Goal: Information Seeking & Learning: Learn about a topic

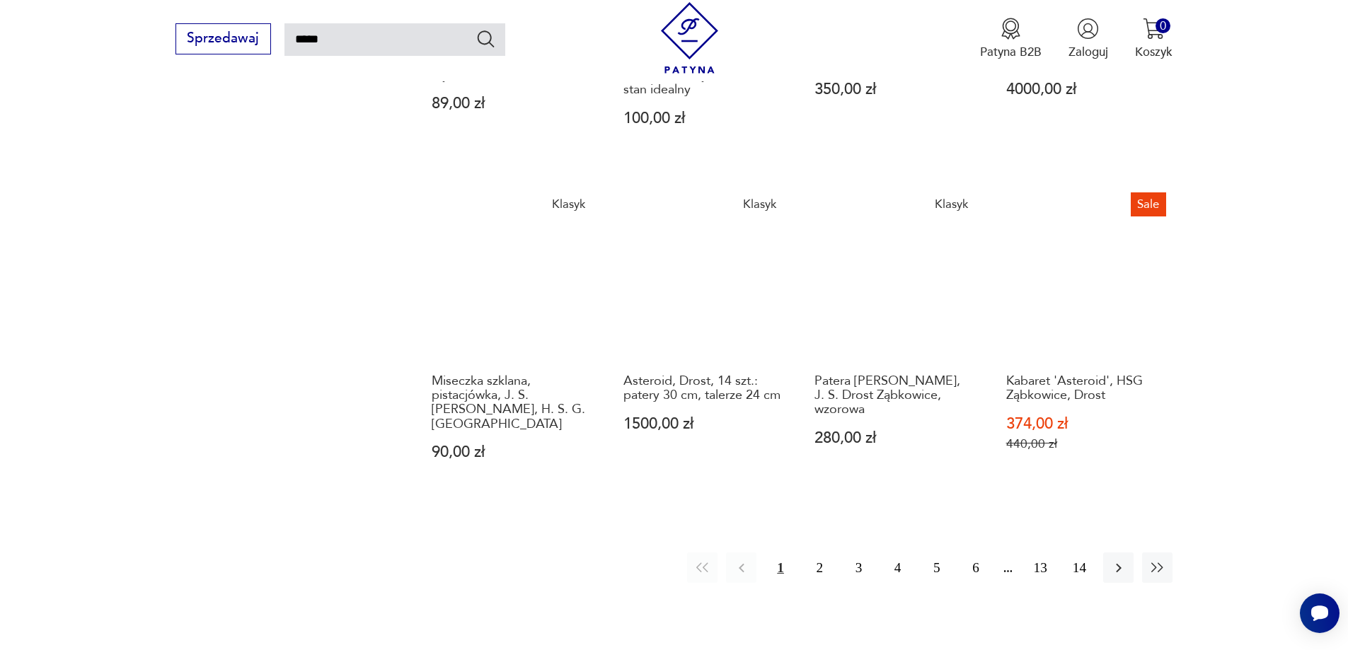
scroll to position [1214, 0]
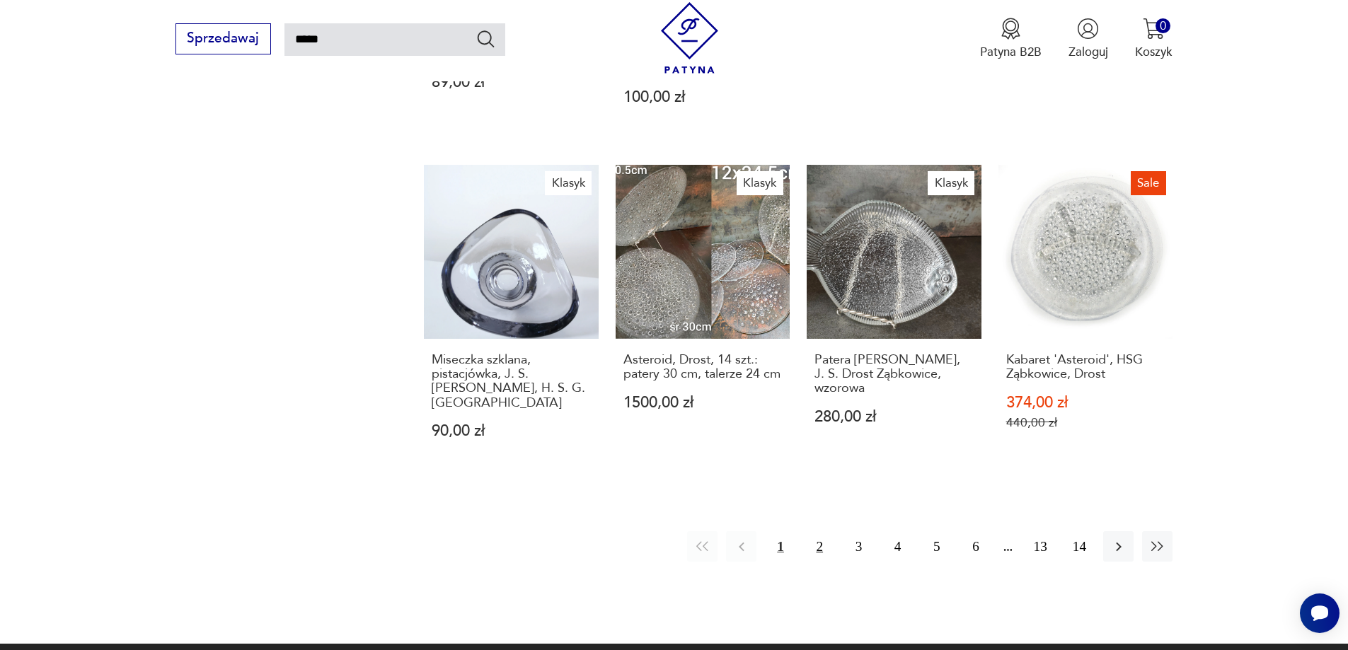
click at [816, 532] on button "2" at bounding box center [820, 547] width 30 height 30
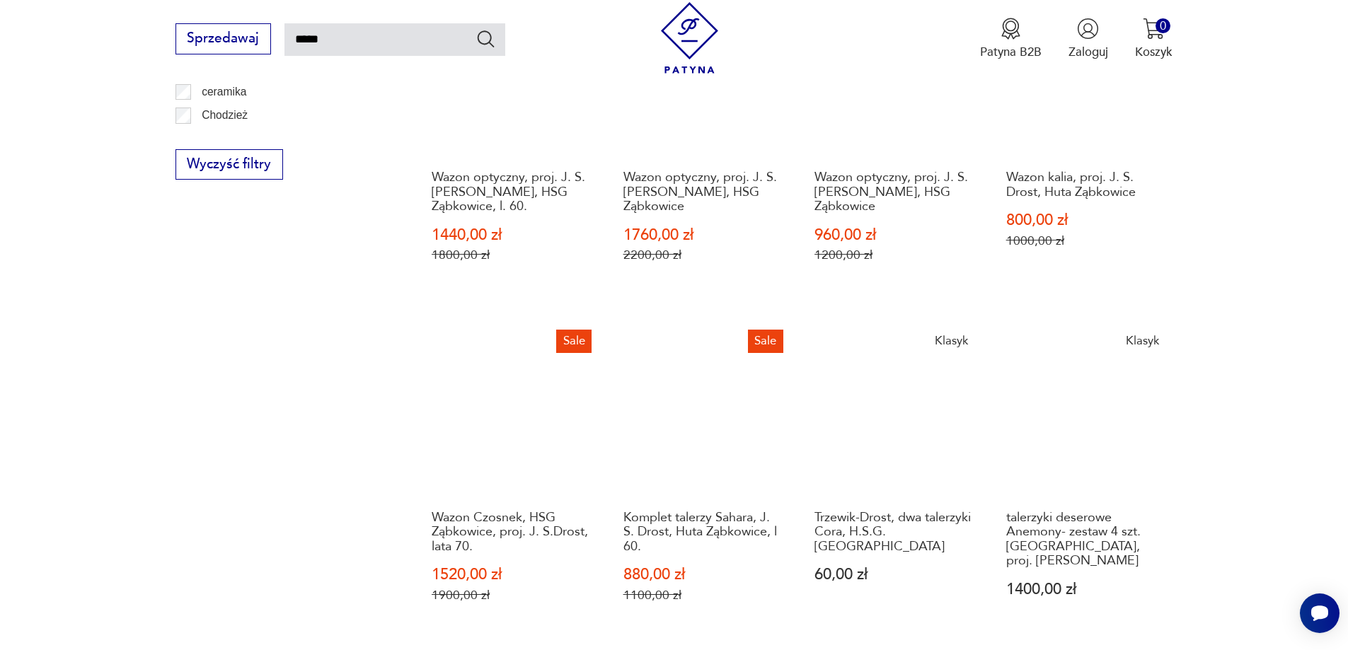
scroll to position [1214, 0]
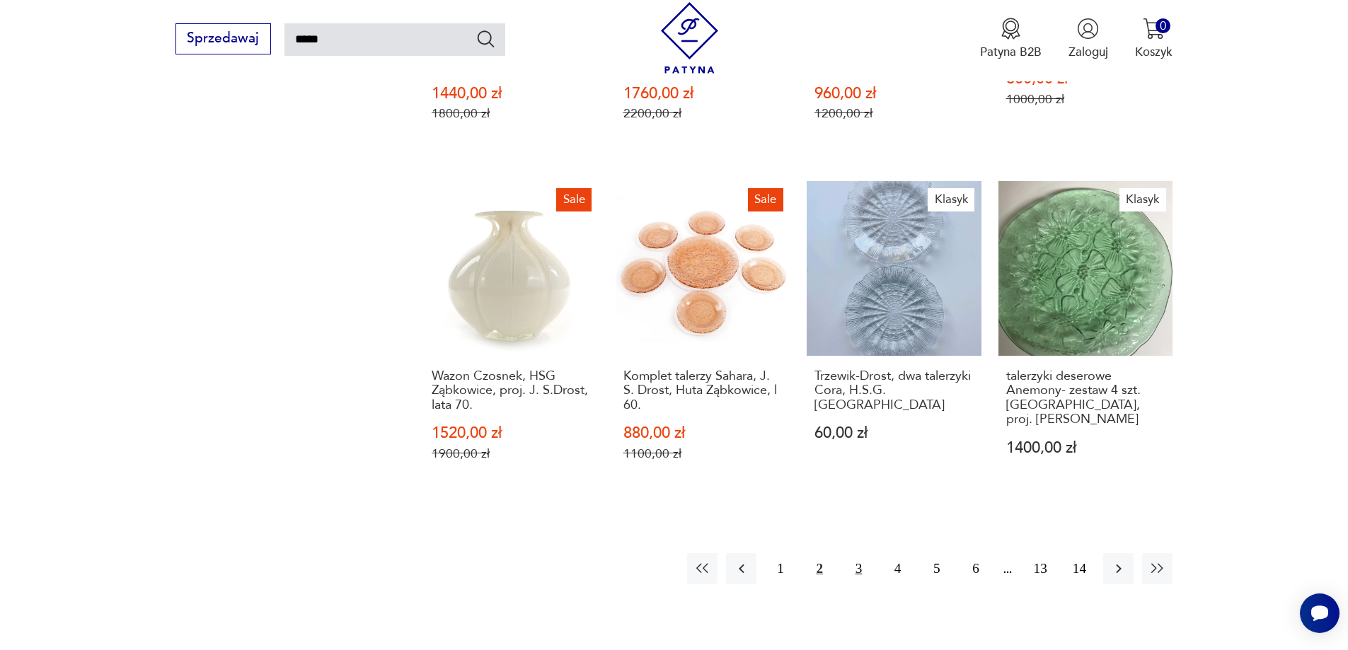
click at [853, 571] on button "3" at bounding box center [859, 568] width 30 height 30
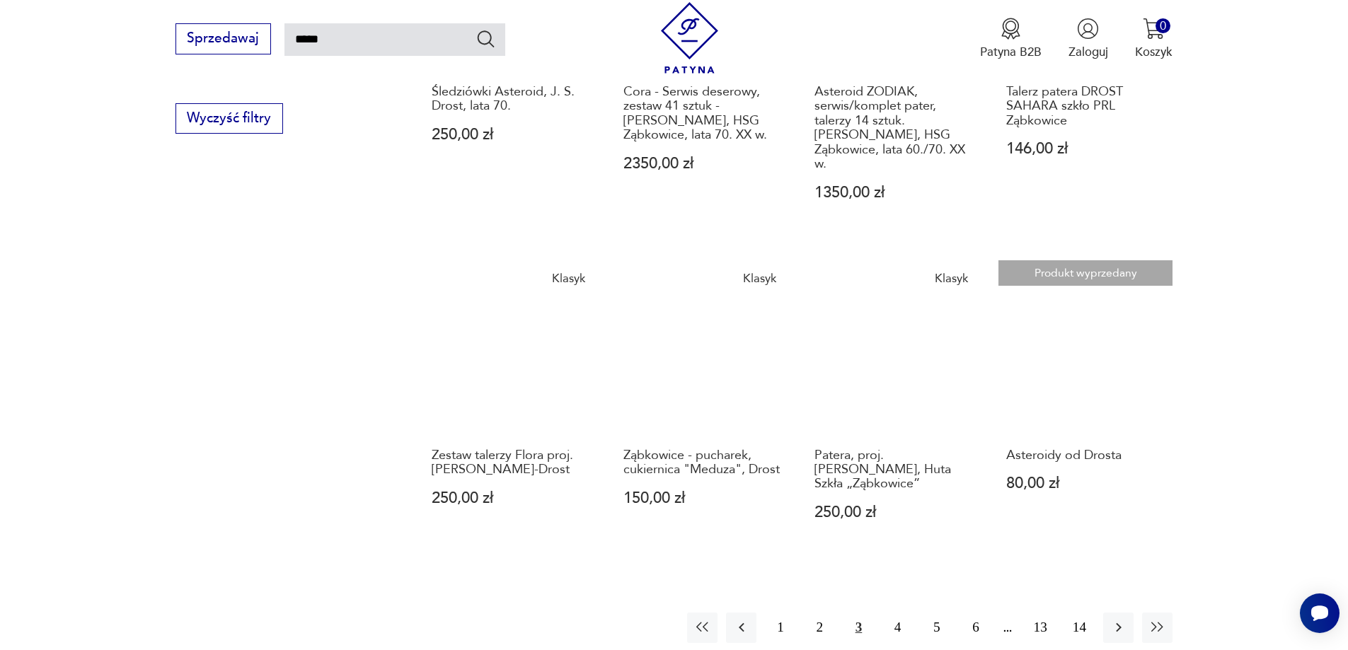
scroll to position [1143, 0]
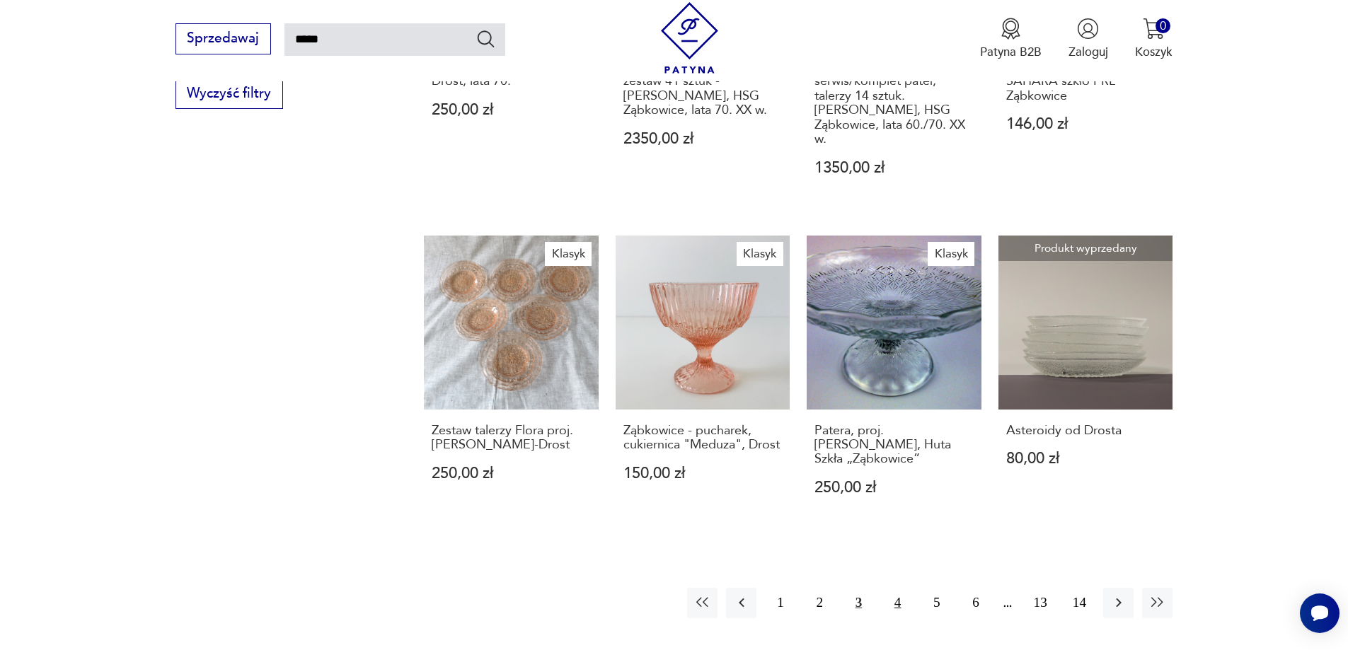
click at [892, 588] on button "4" at bounding box center [898, 603] width 30 height 30
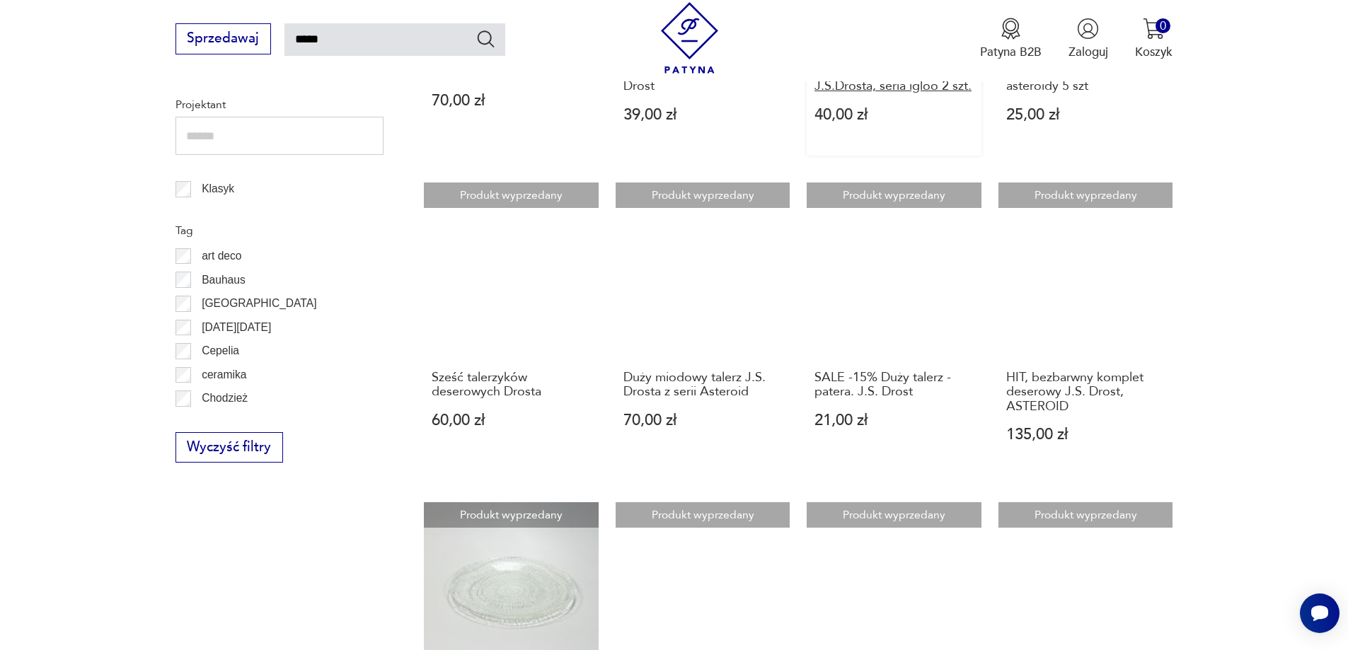
scroll to position [1072, 0]
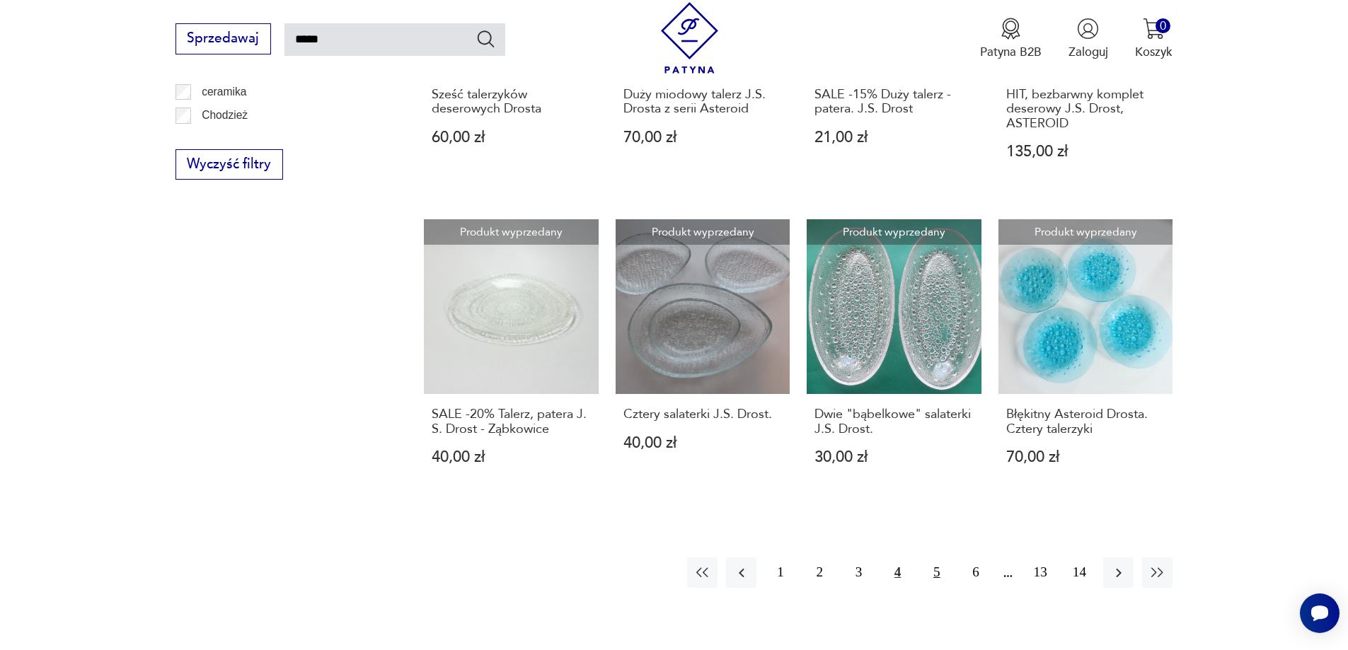
click at [936, 558] on button "5" at bounding box center [936, 573] width 30 height 30
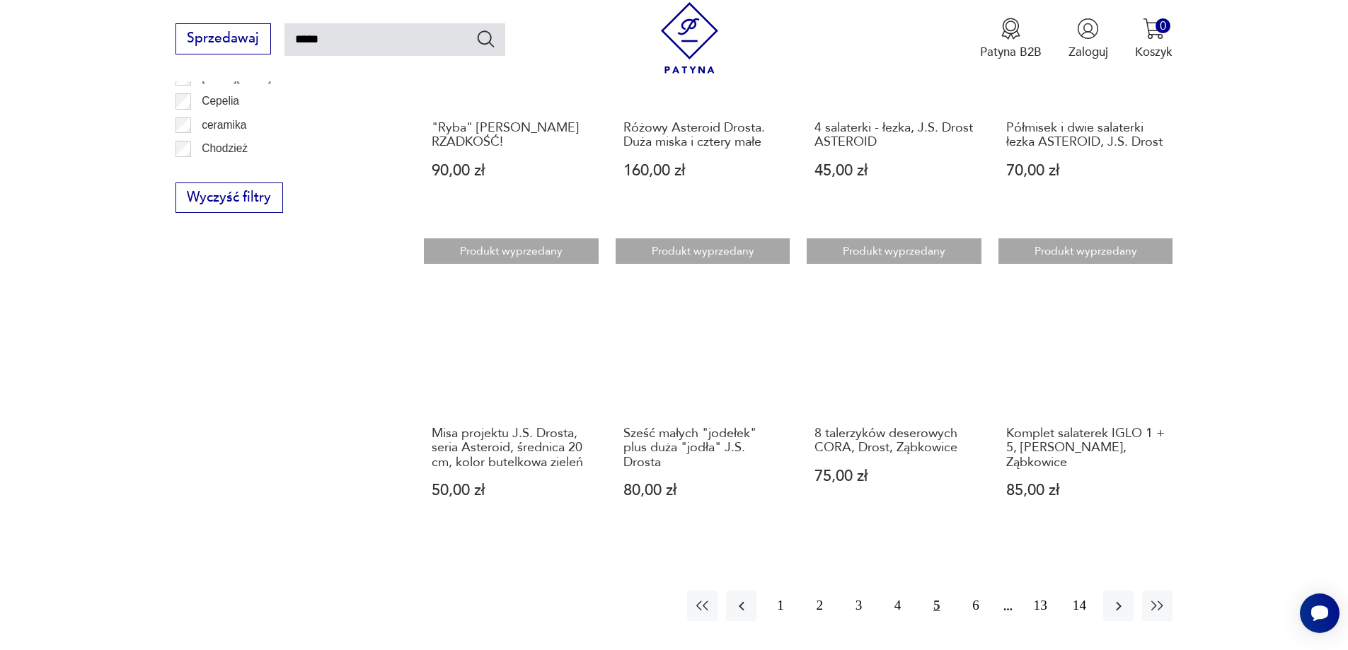
scroll to position [1072, 0]
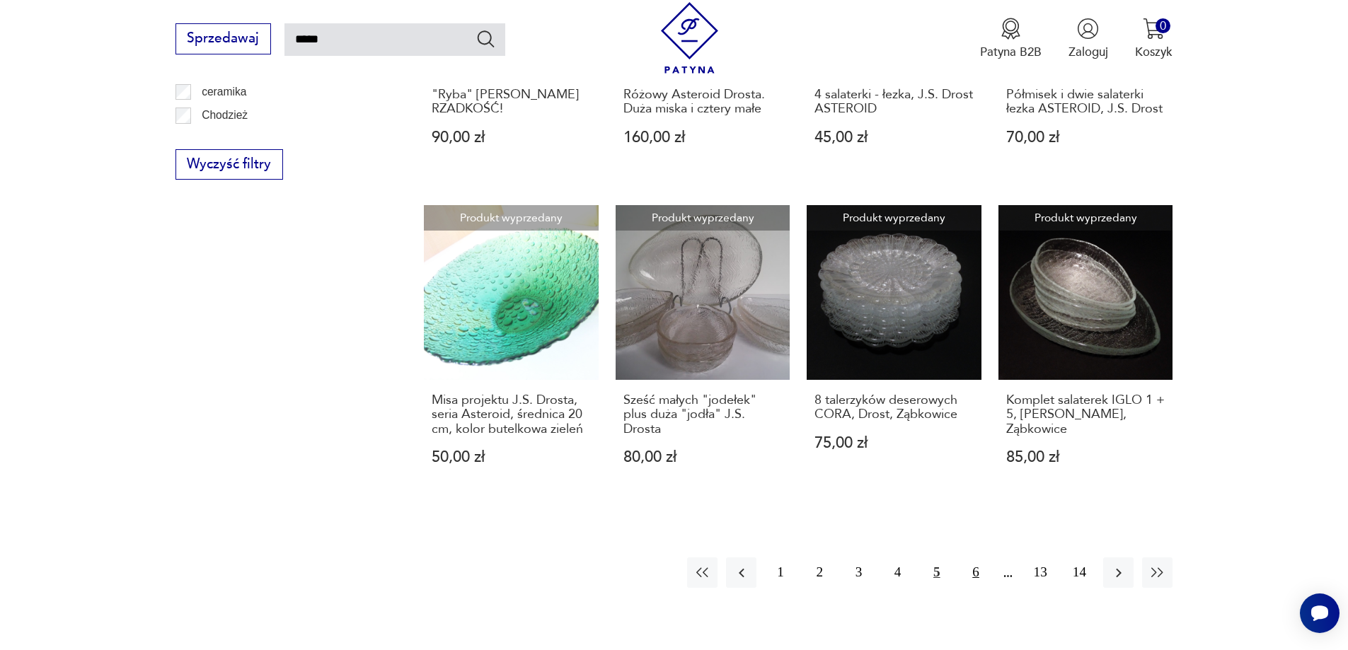
click at [970, 573] on button "6" at bounding box center [975, 573] width 30 height 30
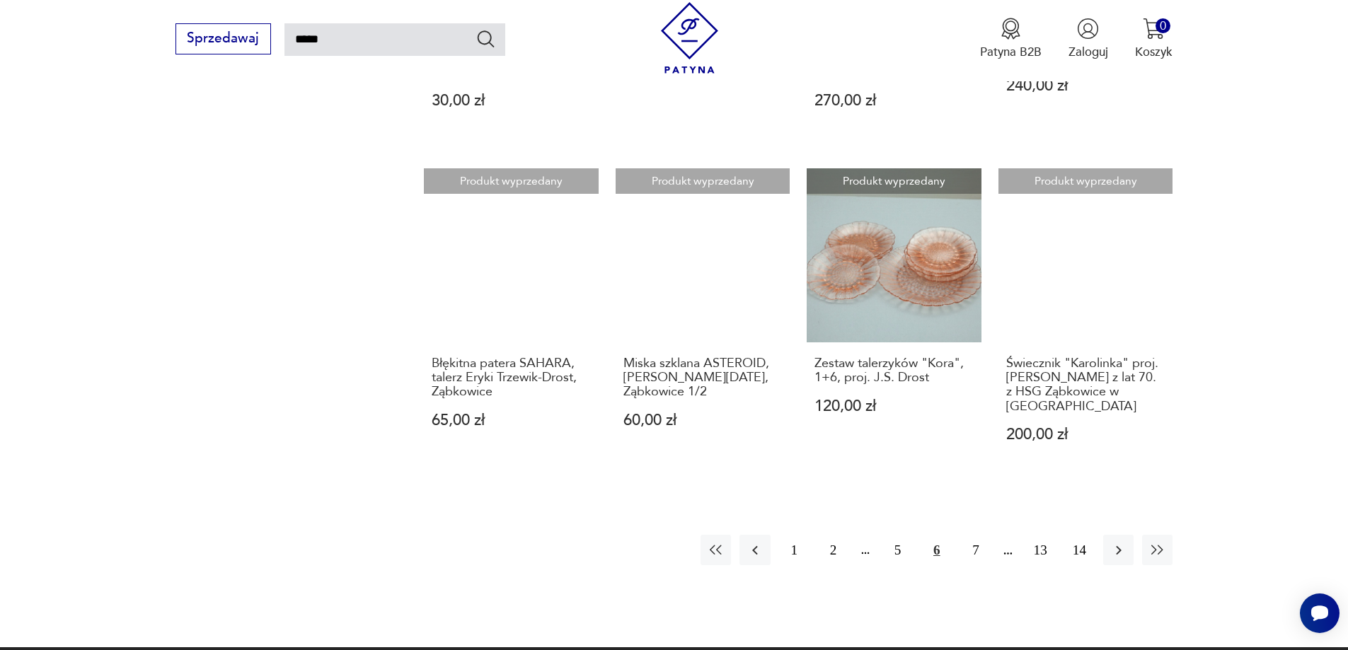
scroll to position [1214, 0]
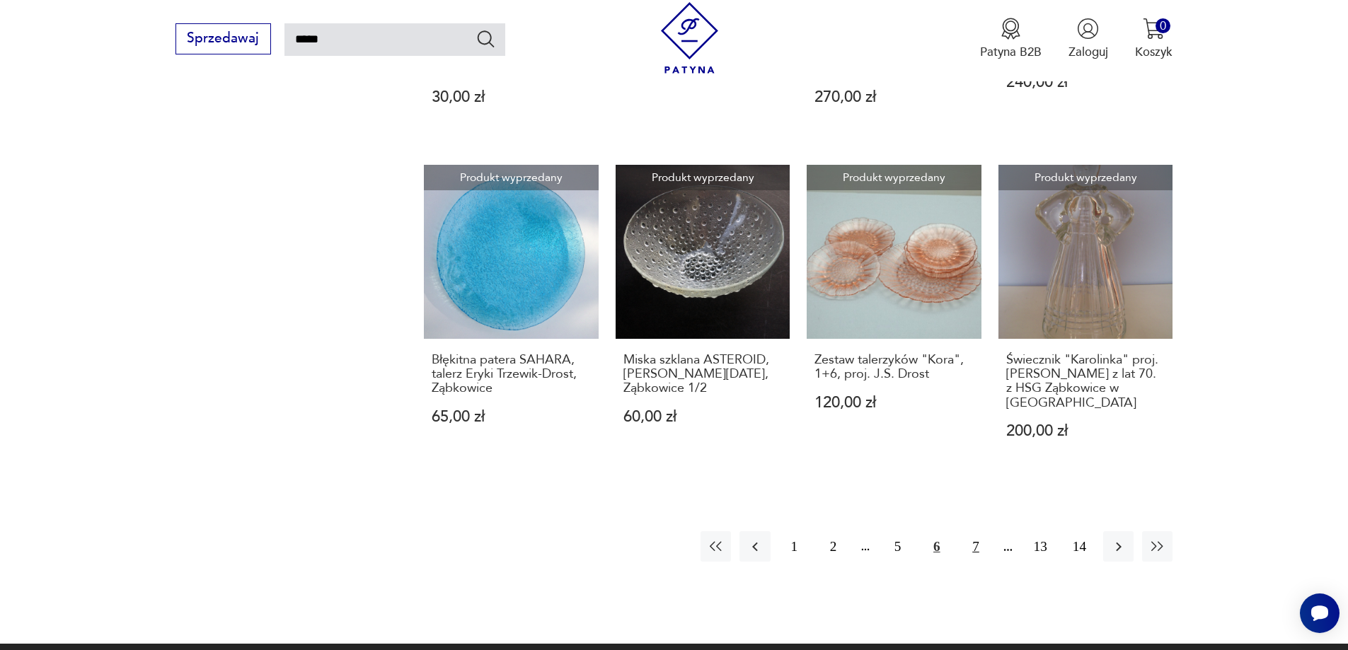
click at [980, 534] on button "7" at bounding box center [975, 547] width 30 height 30
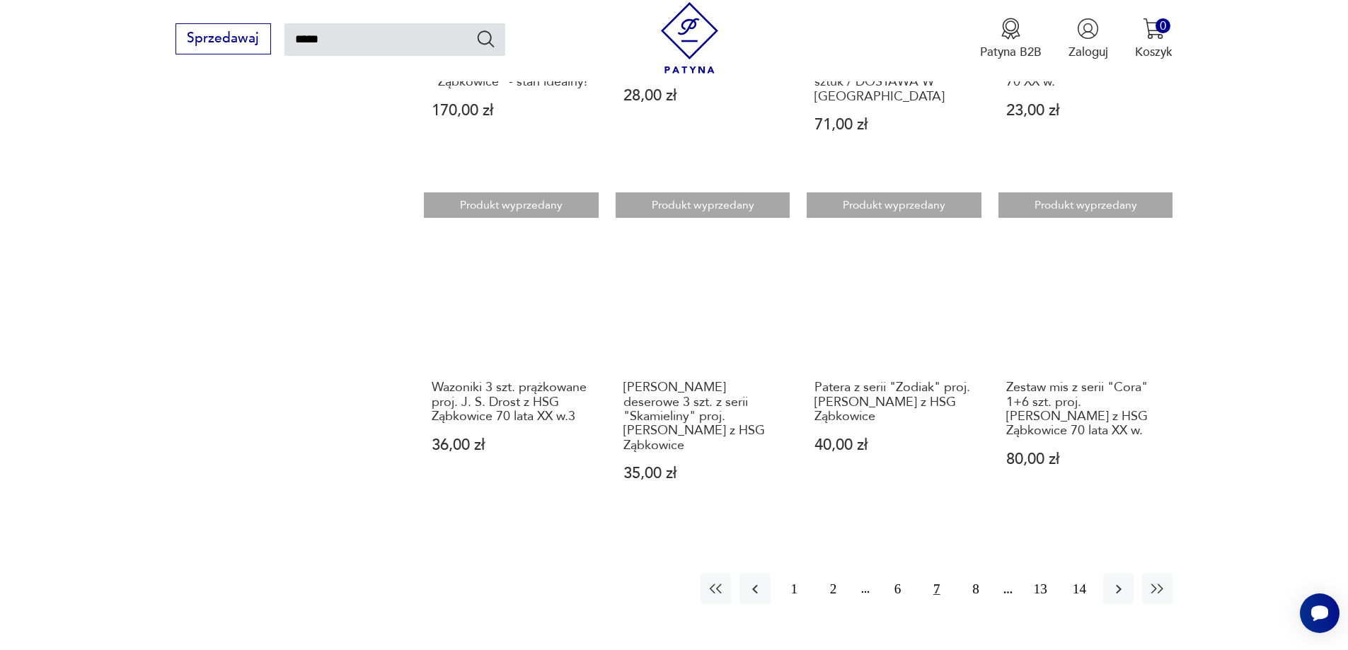
scroll to position [1214, 0]
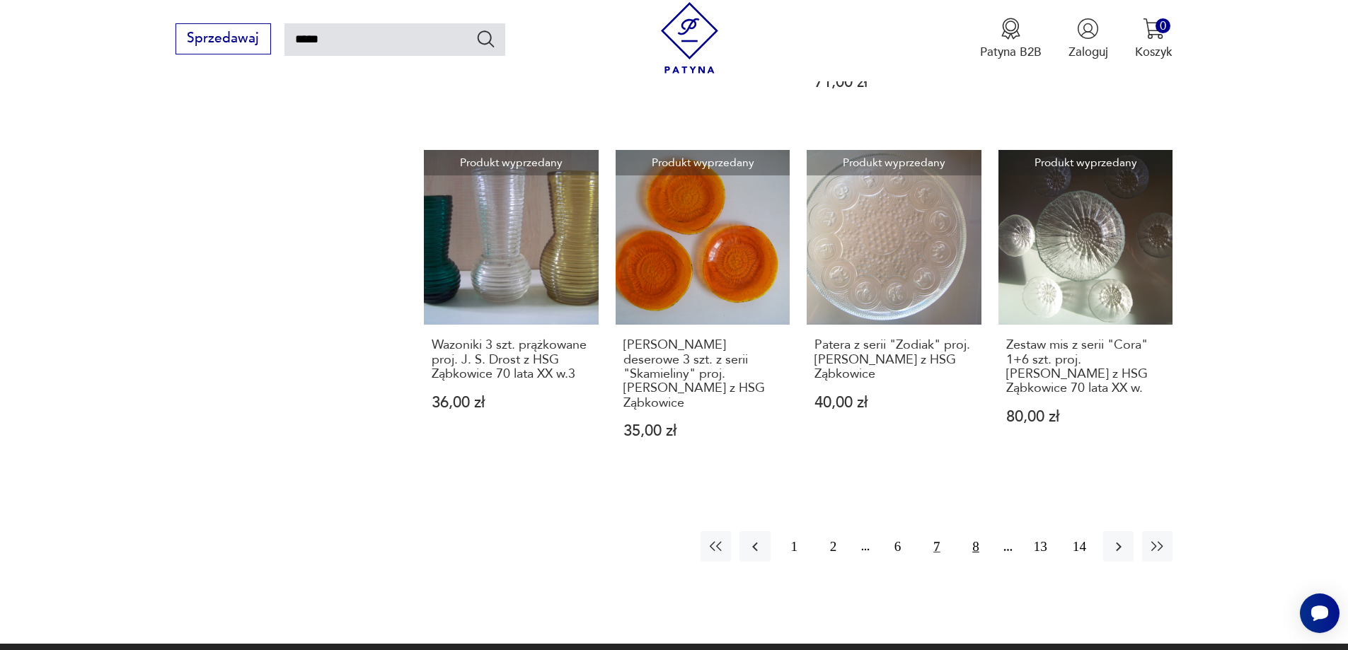
click at [983, 532] on button "8" at bounding box center [975, 547] width 30 height 30
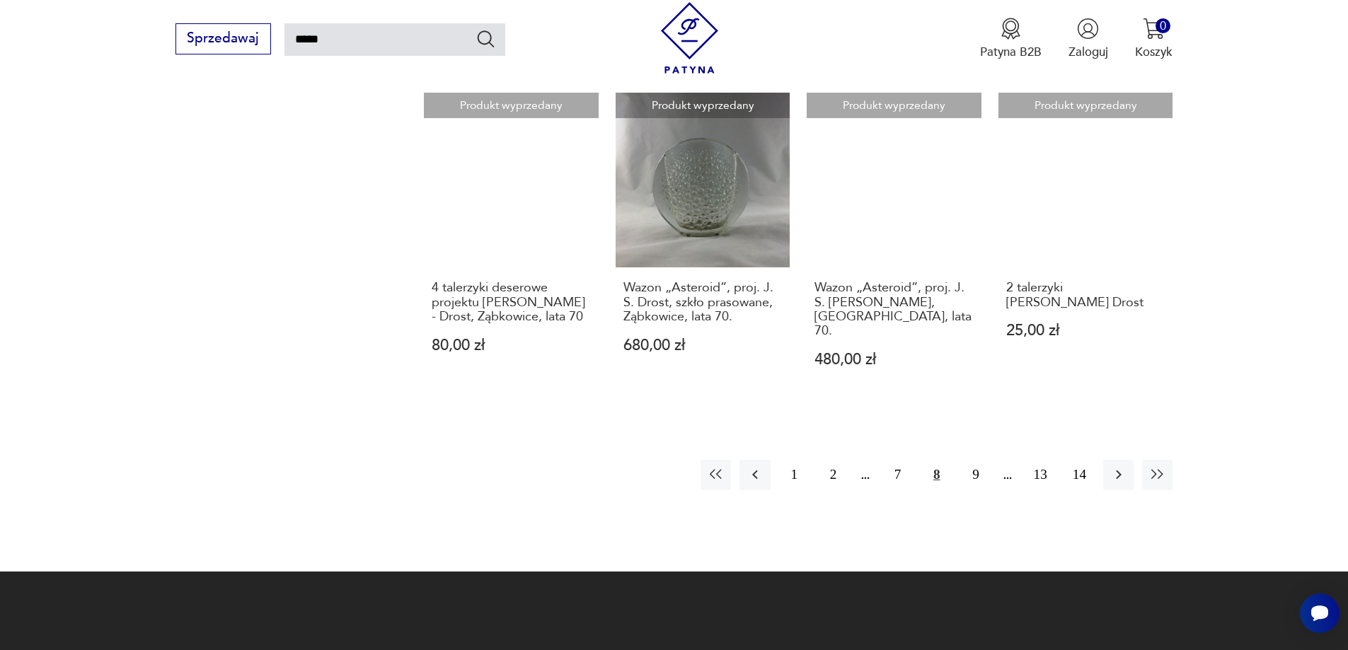
scroll to position [1285, 0]
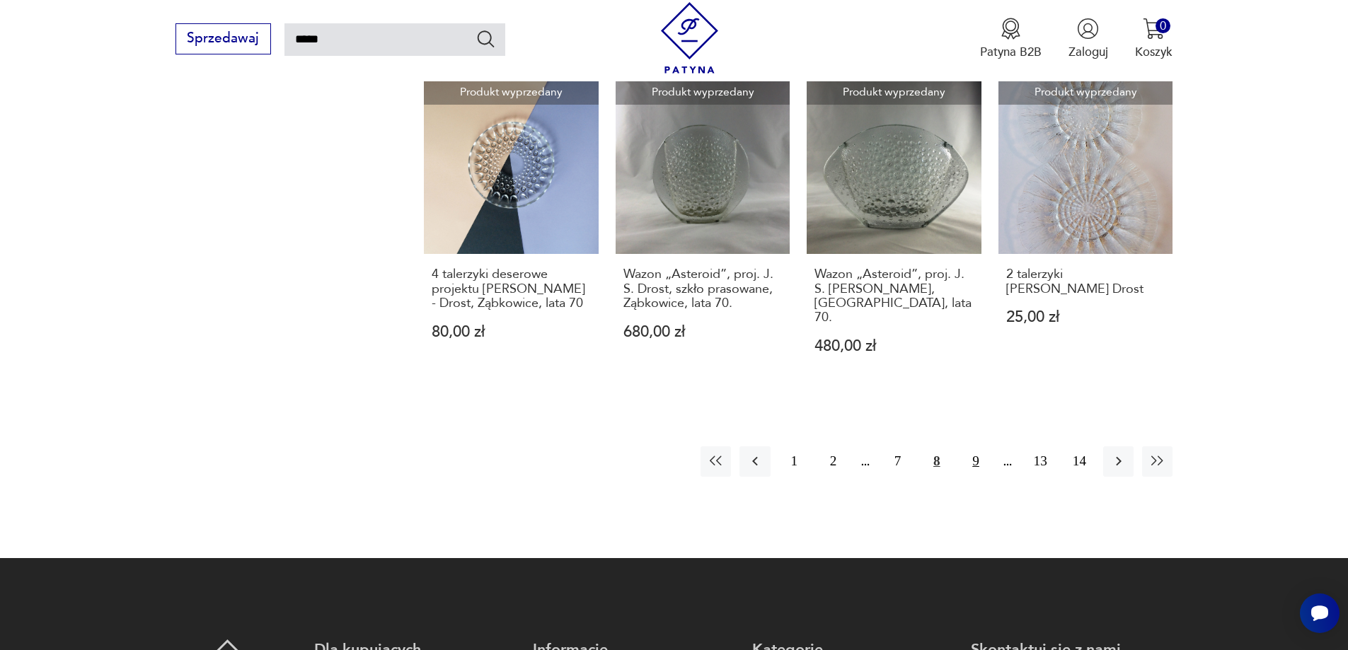
click at [971, 447] on button "9" at bounding box center [975, 462] width 30 height 30
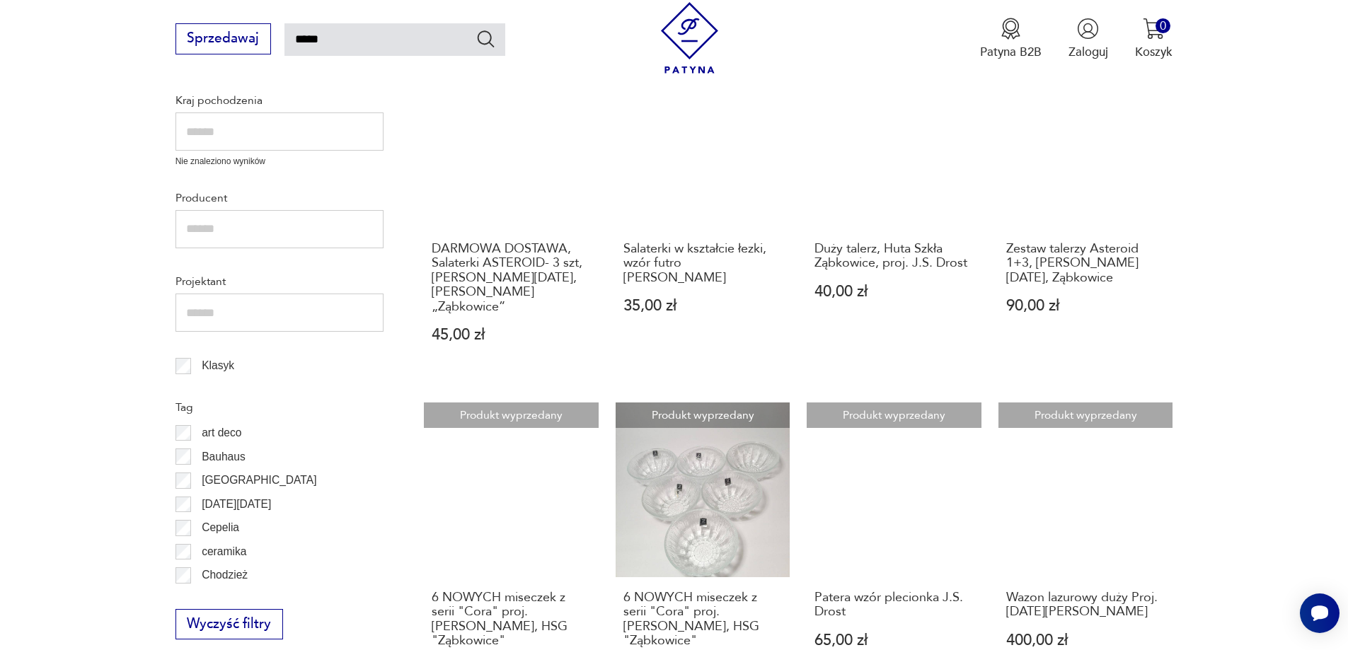
scroll to position [506, 0]
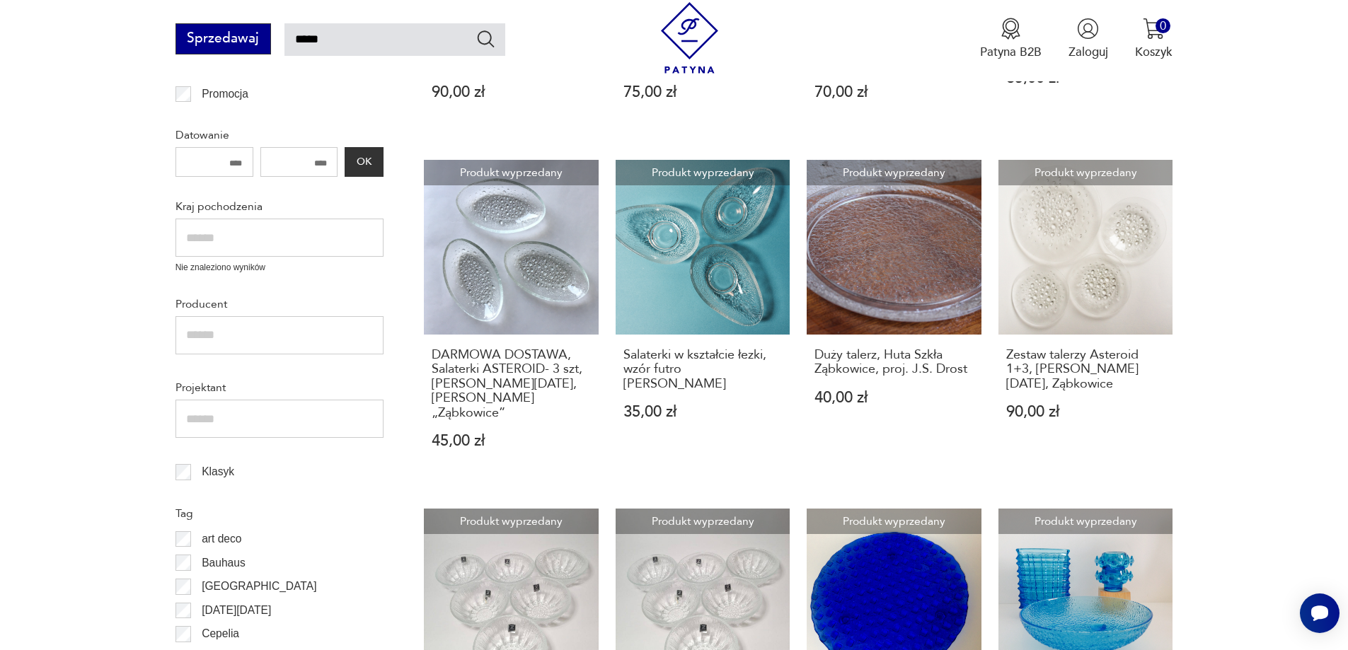
click at [244, 39] on button "Sprzedawaj" at bounding box center [224, 38] width 96 height 31
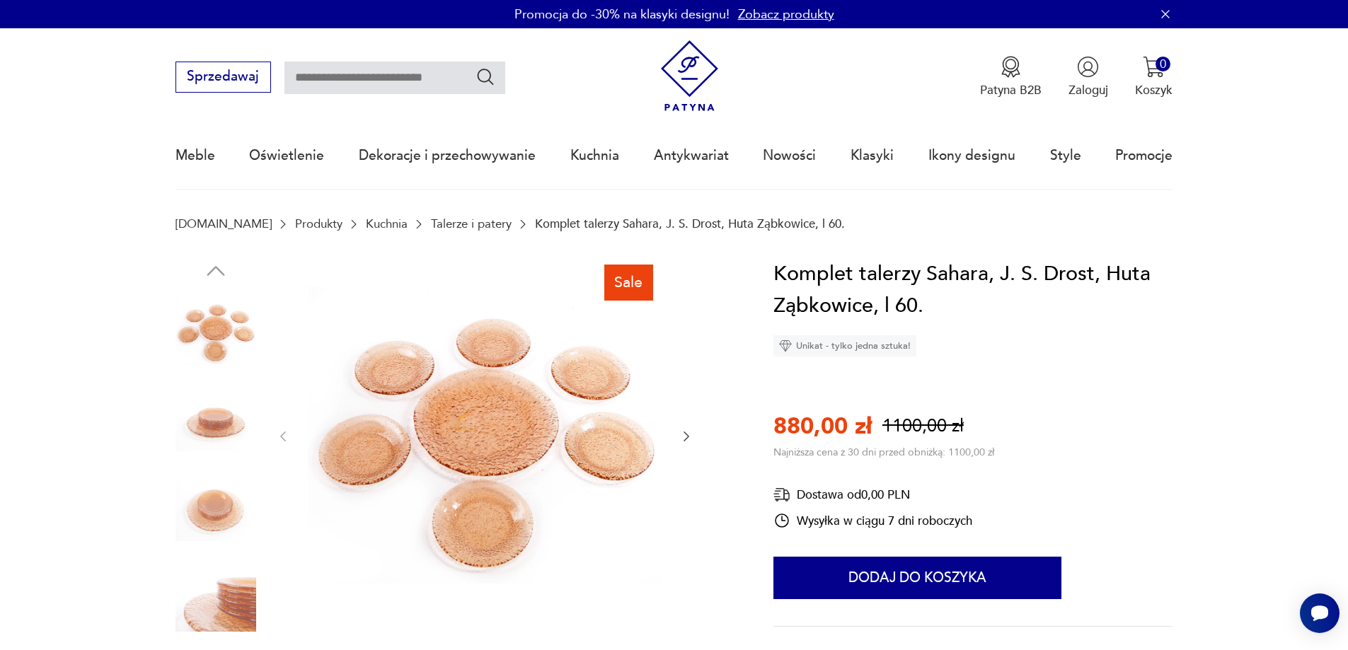
click at [446, 435] on img at bounding box center [485, 435] width 355 height 355
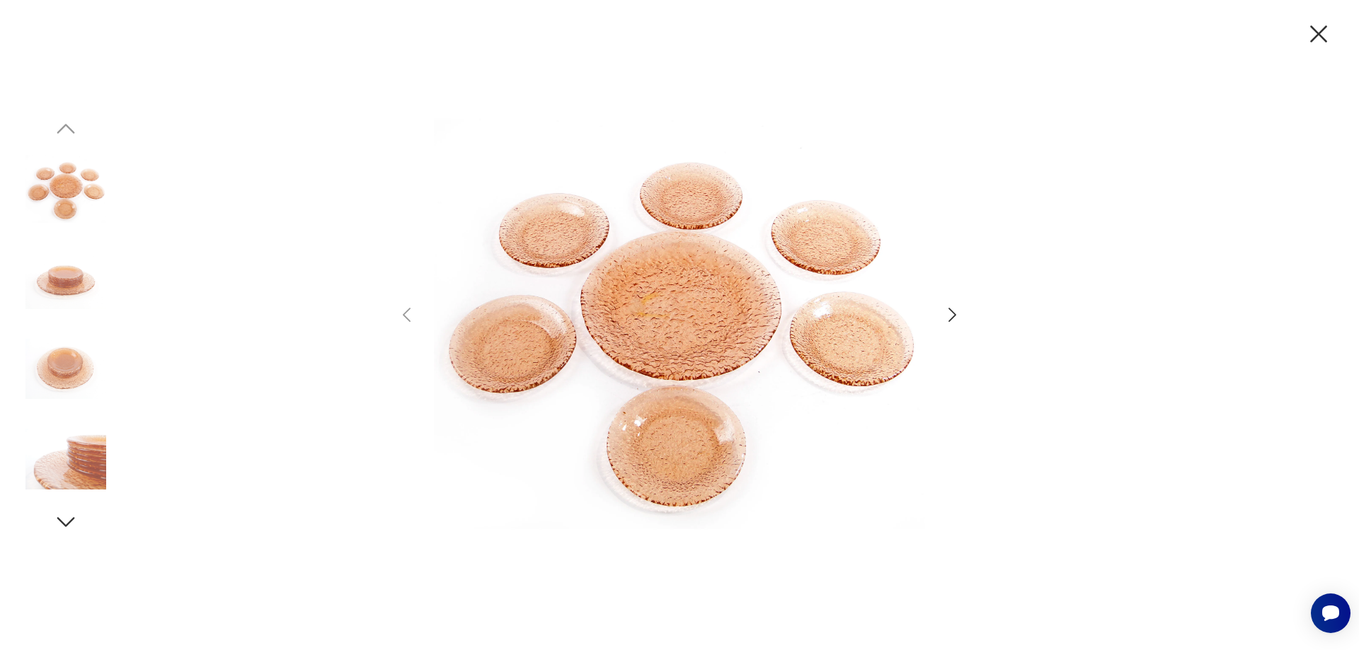
click at [71, 368] on img at bounding box center [65, 369] width 81 height 81
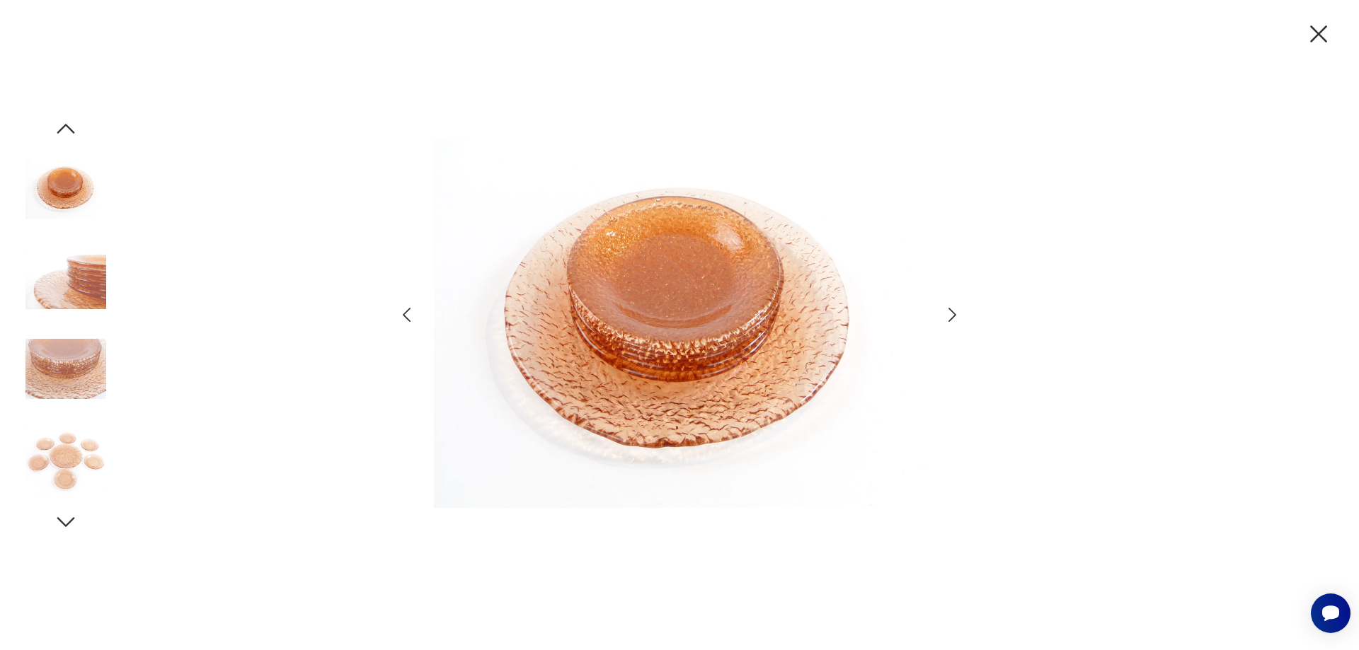
click at [79, 439] on img at bounding box center [65, 459] width 81 height 81
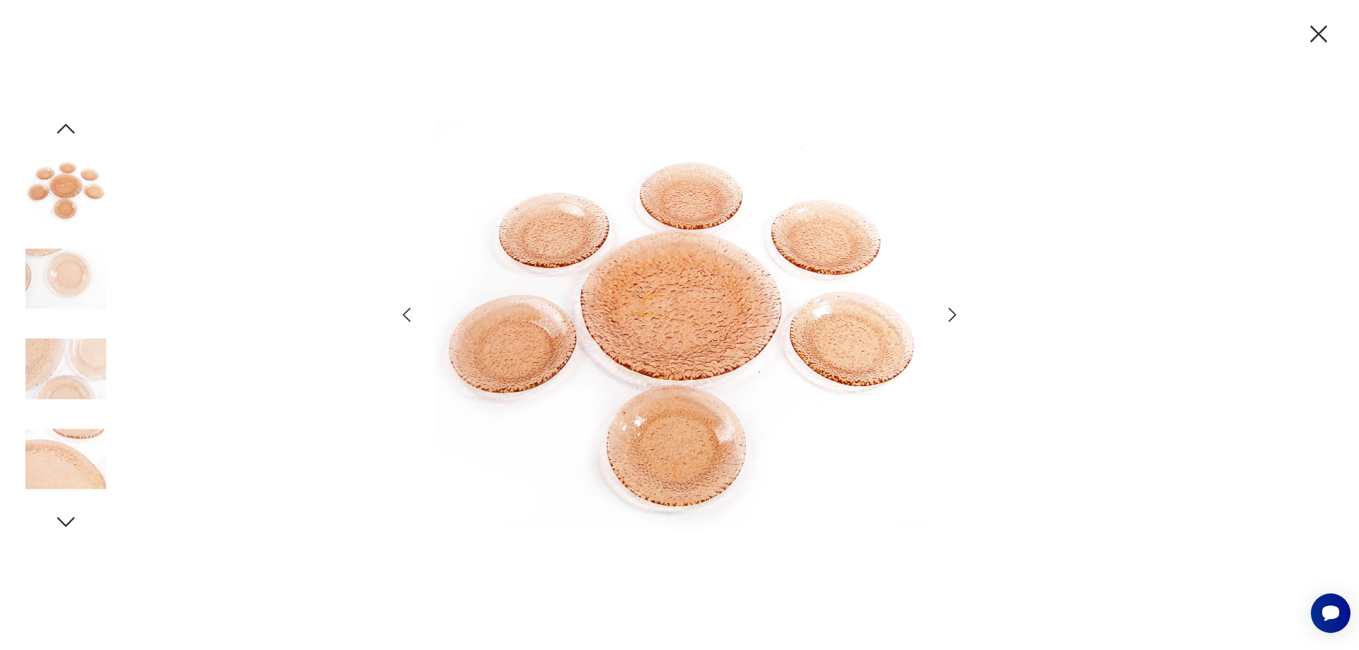
click at [79, 457] on img at bounding box center [65, 459] width 81 height 81
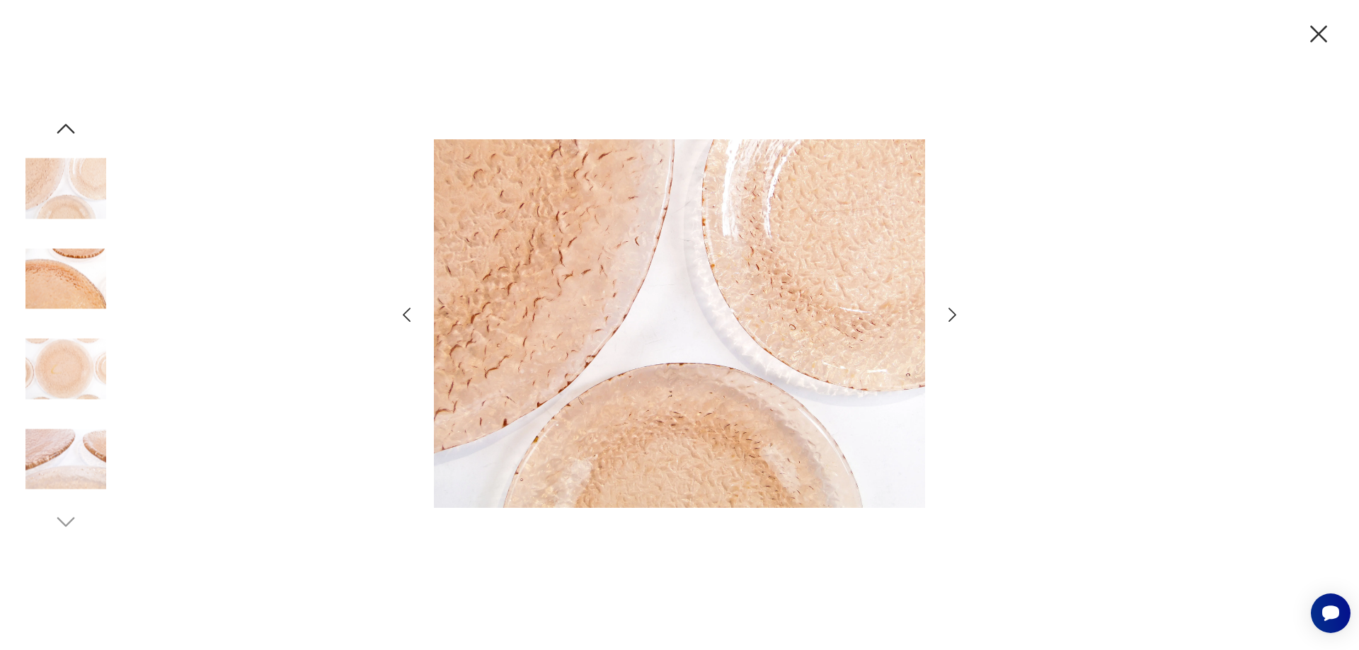
click at [79, 457] on img at bounding box center [65, 459] width 81 height 81
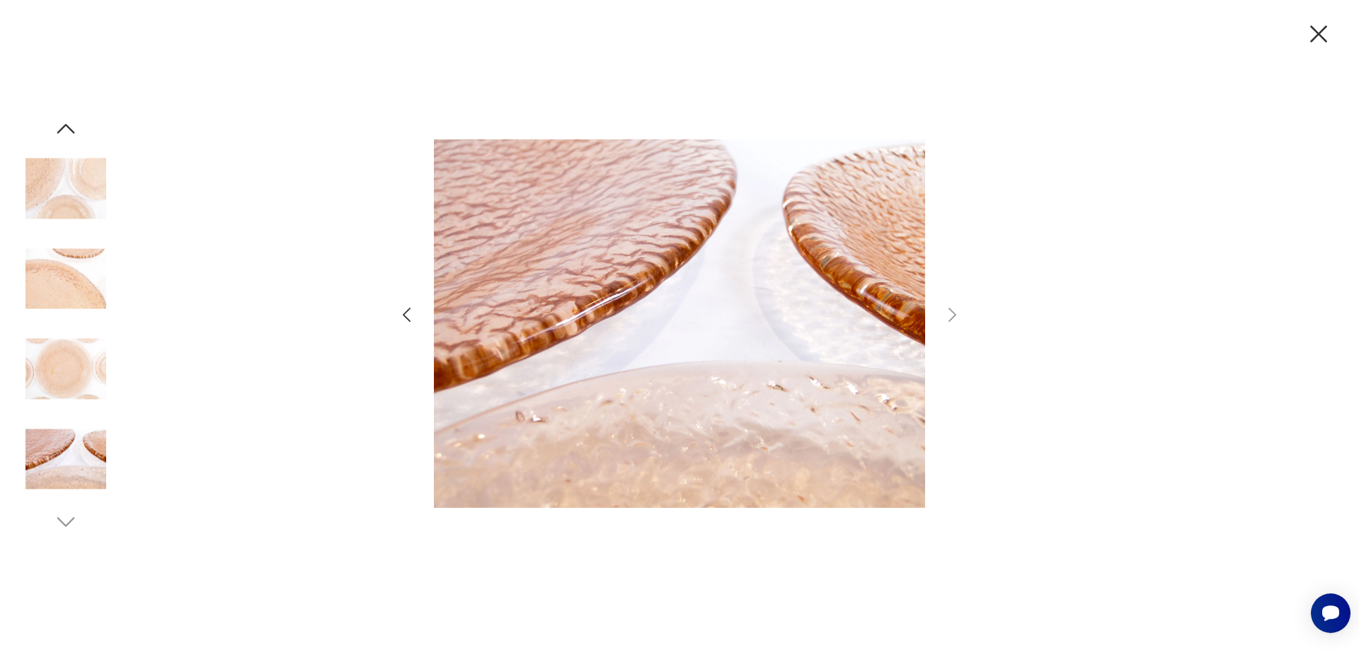
click at [79, 457] on img at bounding box center [65, 459] width 81 height 81
click at [79, 441] on img at bounding box center [65, 459] width 81 height 81
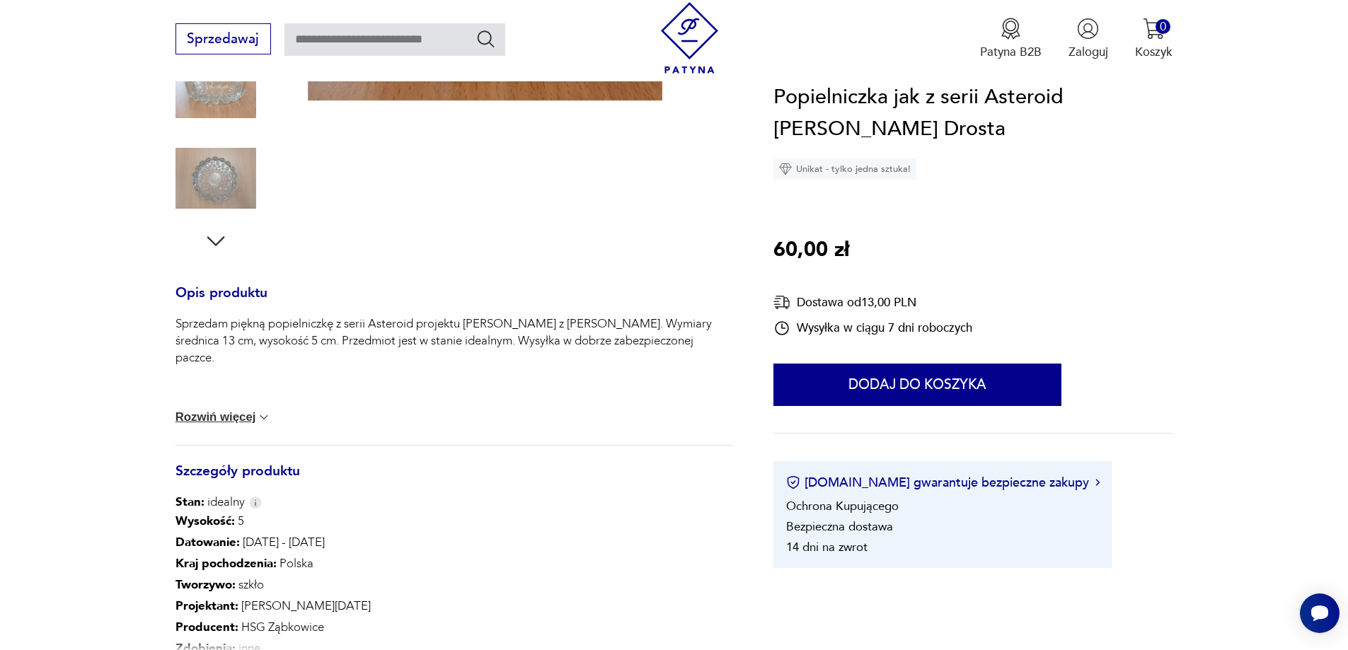
scroll to position [425, 0]
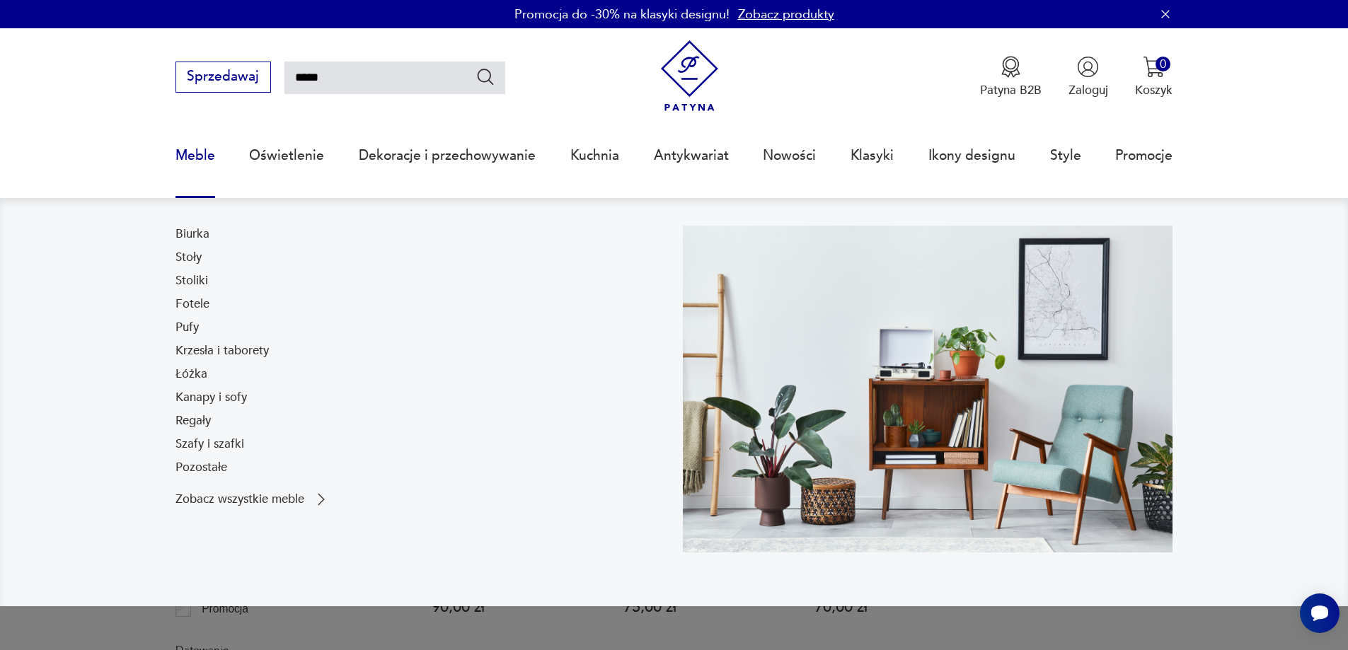
click at [204, 154] on link "Meble" at bounding box center [196, 155] width 40 height 65
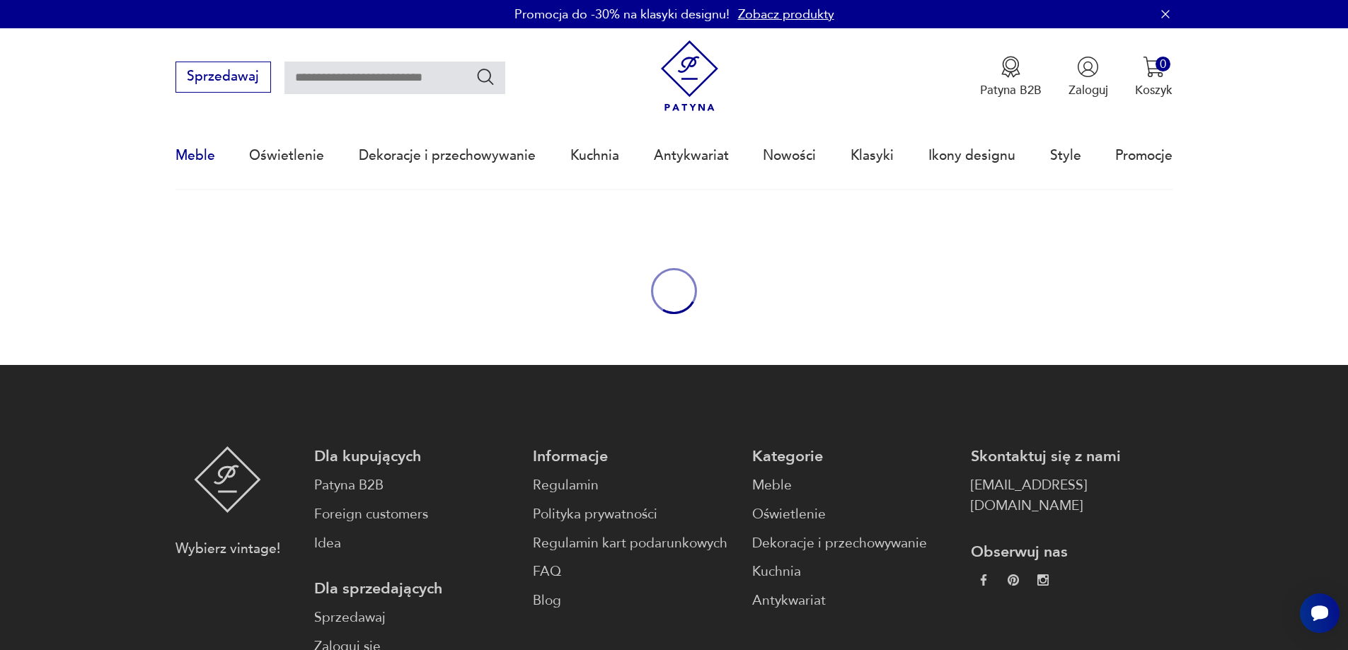
click at [204, 154] on link "Meble" at bounding box center [196, 155] width 40 height 65
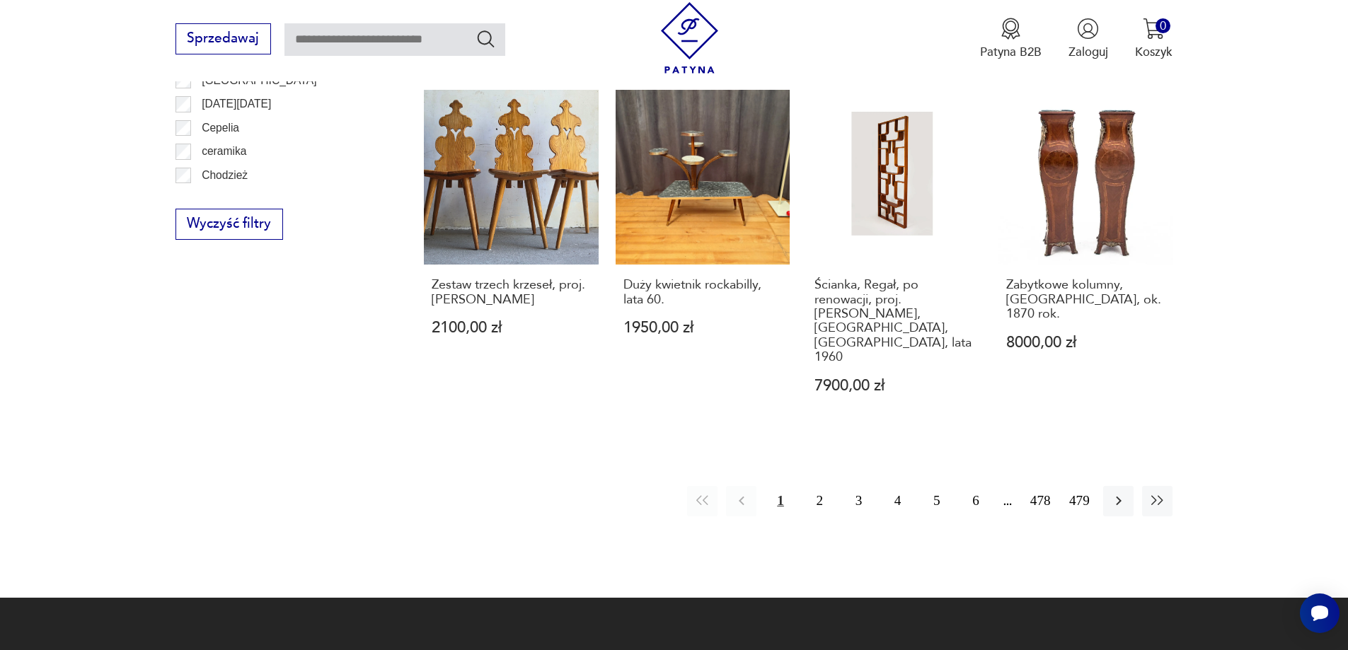
scroll to position [1696, 0]
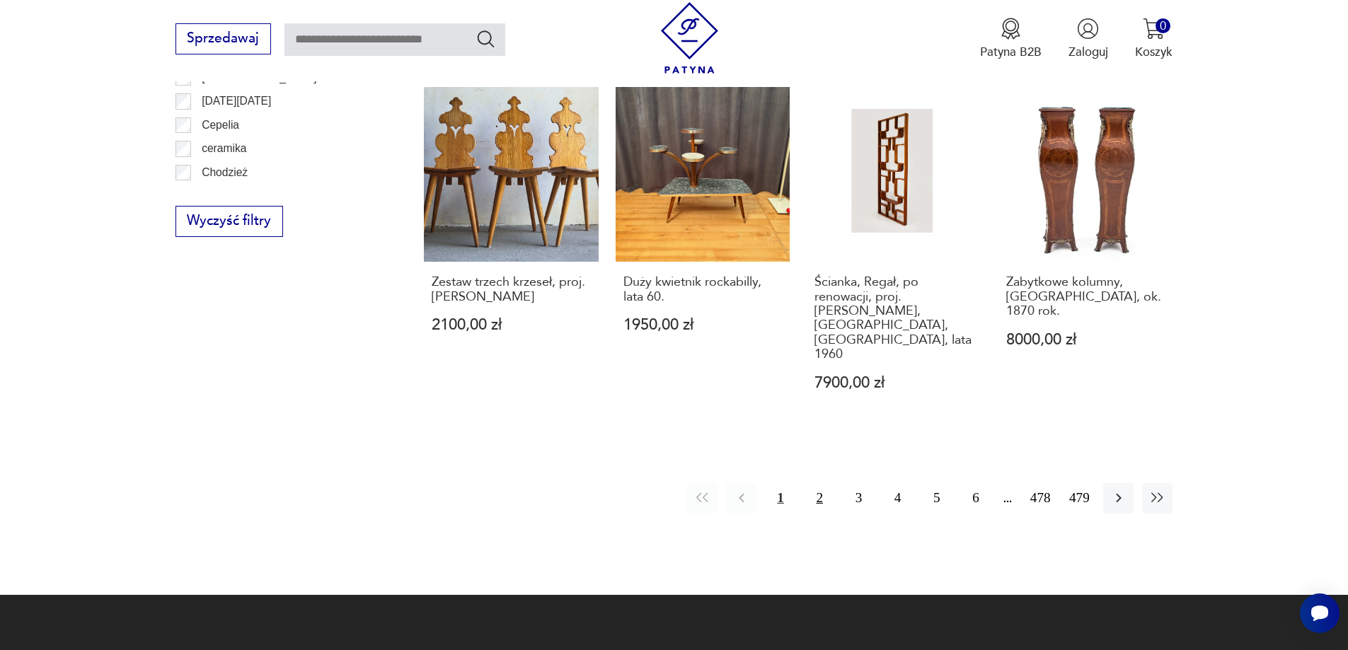
click at [826, 483] on button "2" at bounding box center [820, 498] width 30 height 30
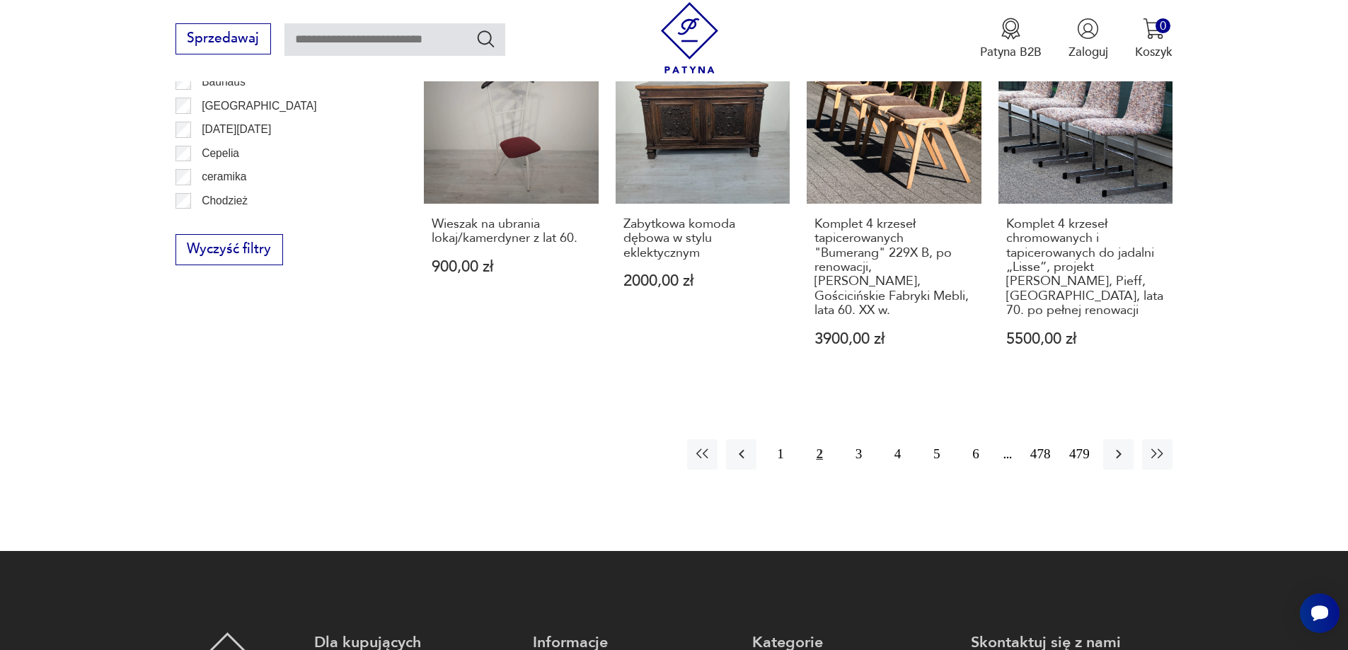
scroll to position [1674, 0]
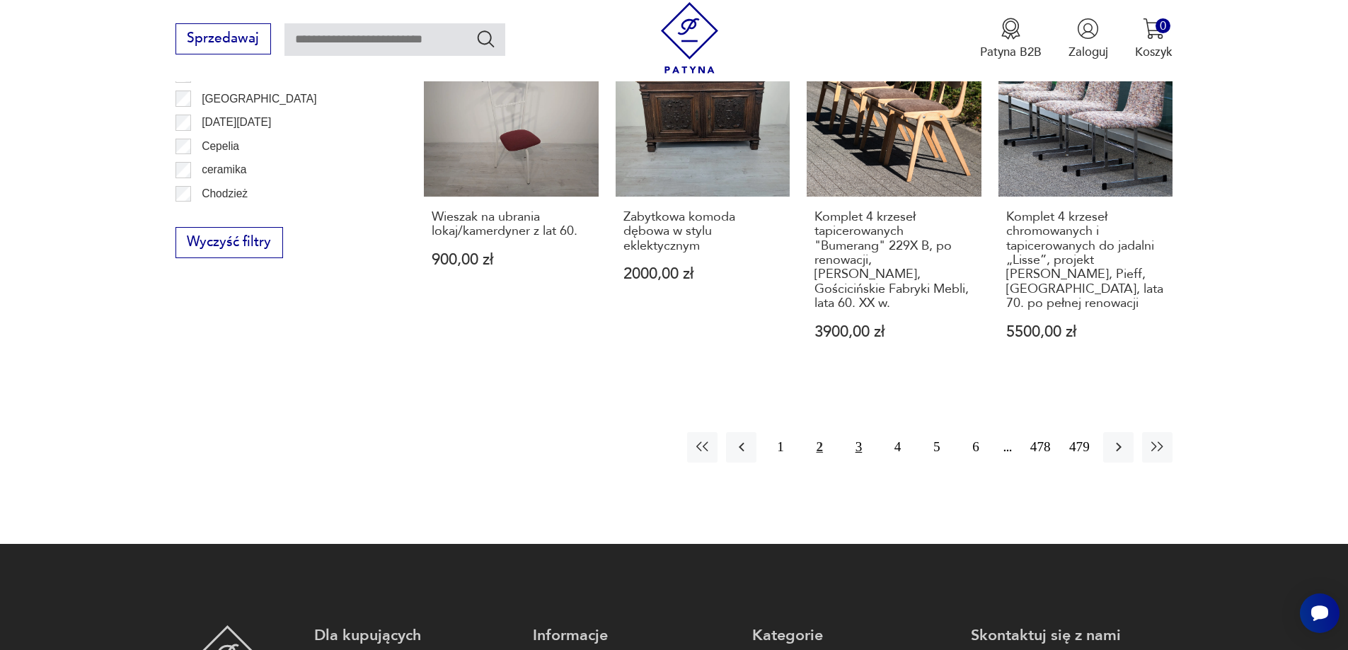
click at [854, 444] on button "3" at bounding box center [859, 447] width 30 height 30
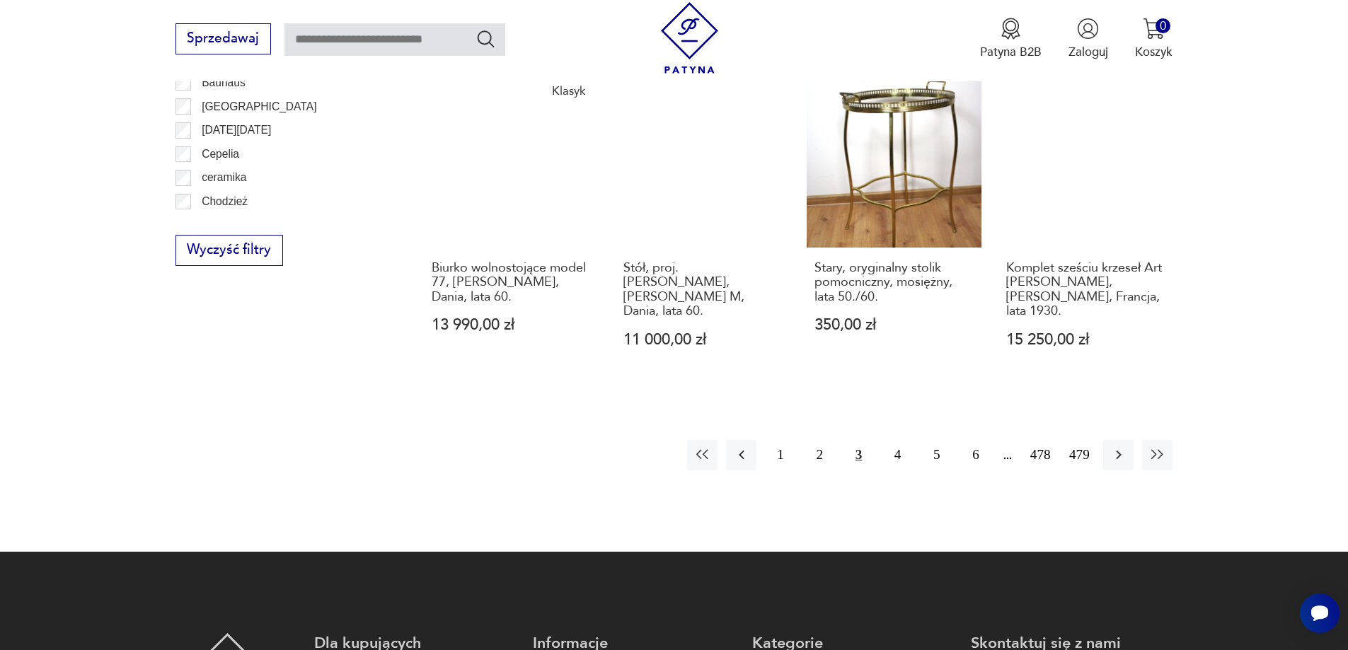
scroll to position [1674, 0]
